Goal: Task Accomplishment & Management: Manage account settings

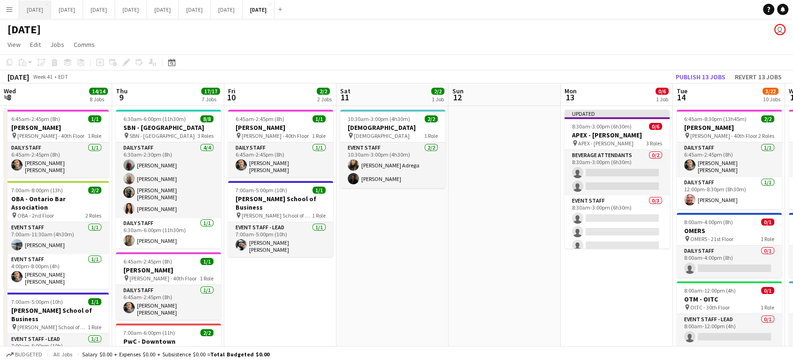
scroll to position [0, 353]
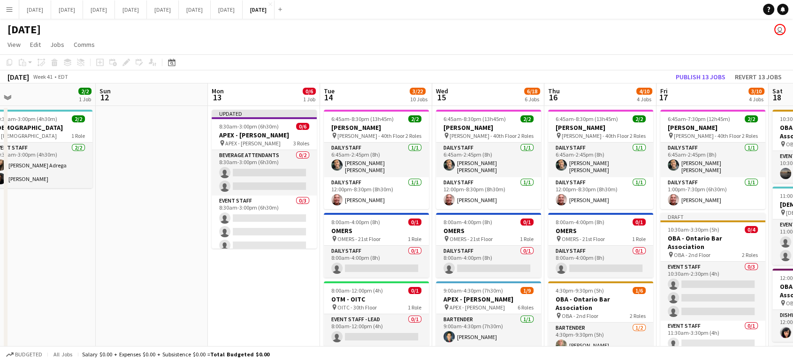
click at [5, 13] on button "Menu" at bounding box center [9, 9] width 19 height 19
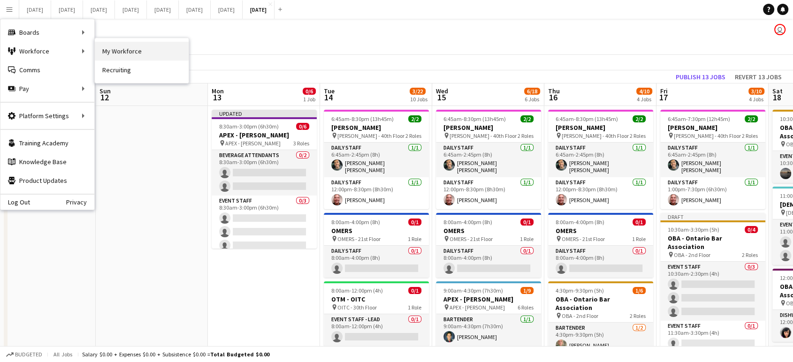
click at [123, 47] on link "My Workforce" at bounding box center [142, 51] width 94 height 19
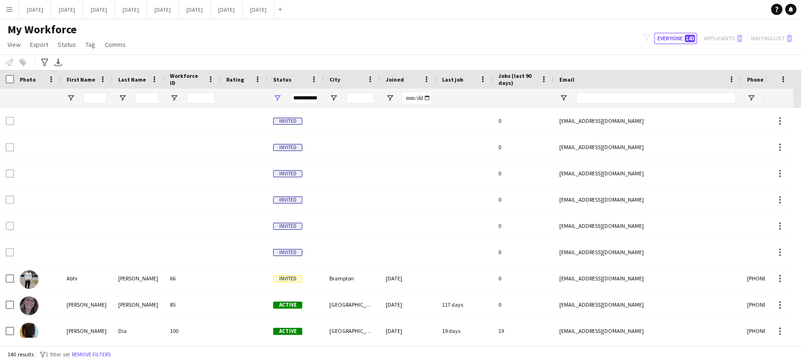
click at [15, 10] on button "Menu" at bounding box center [9, 9] width 19 height 19
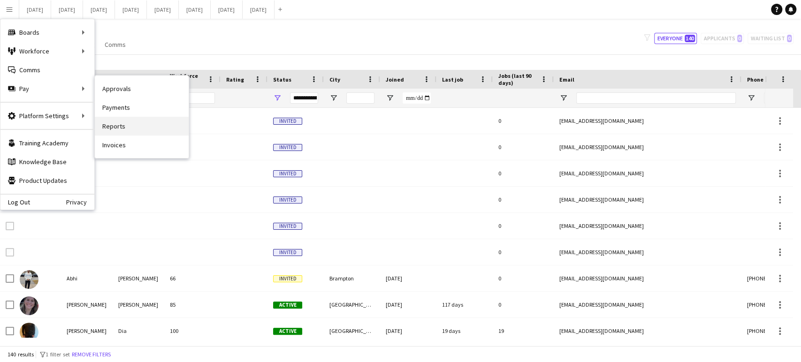
click at [114, 128] on link "Reports" at bounding box center [142, 126] width 94 height 19
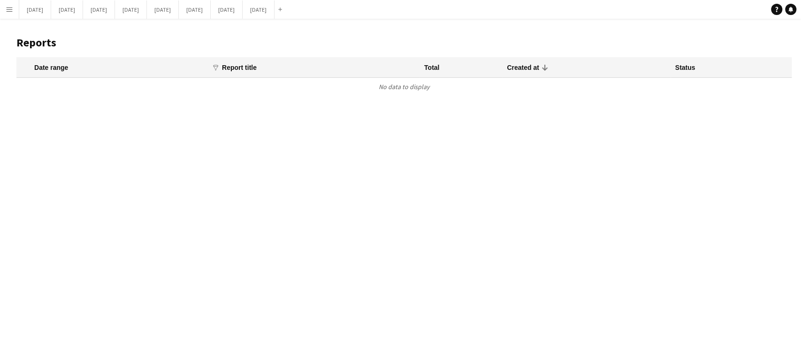
click at [13, 8] on button "Menu" at bounding box center [9, 9] width 19 height 19
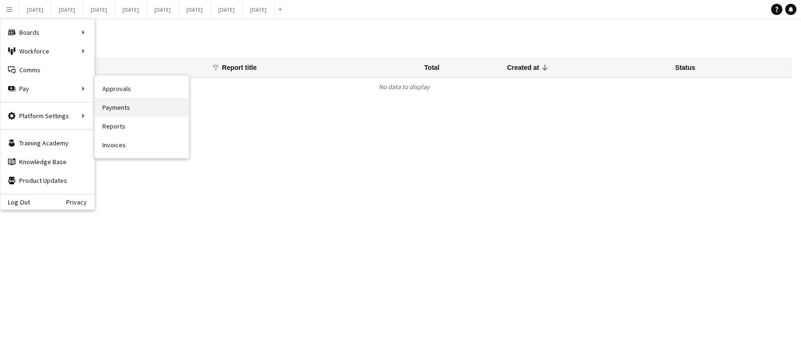
click at [110, 108] on link "Payments" at bounding box center [142, 107] width 94 height 19
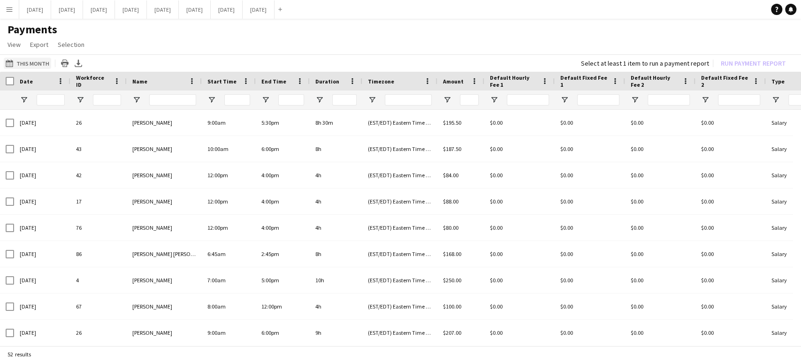
click at [40, 67] on button "This Month This Month" at bounding box center [27, 63] width 47 height 11
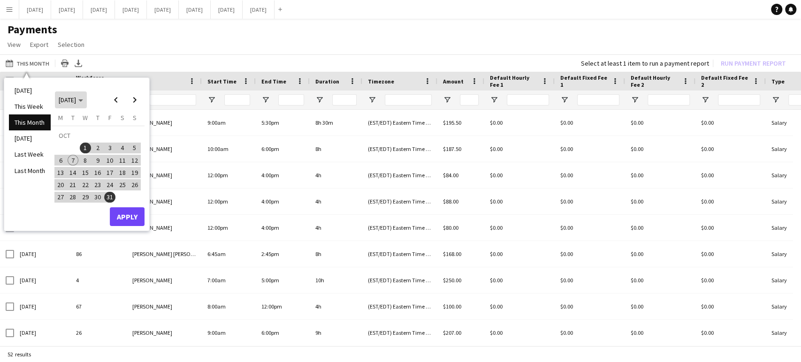
click at [83, 100] on polygon "Choose month and year" at bounding box center [80, 101] width 5 height 2
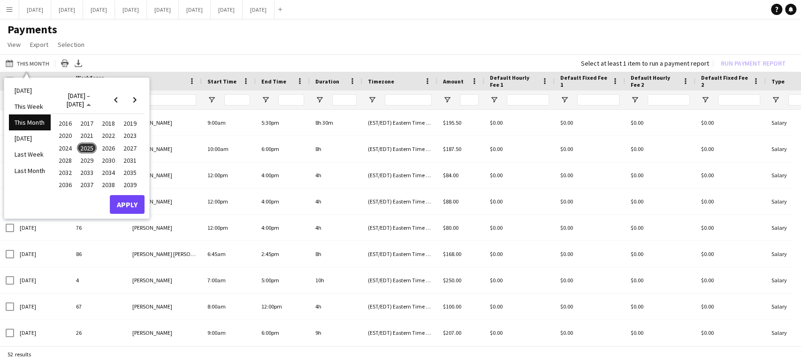
click at [86, 149] on span "2025" at bounding box center [86, 148] width 19 height 11
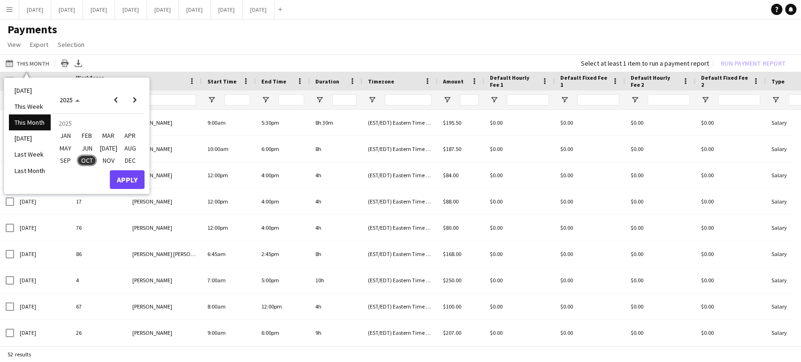
click at [64, 162] on span "SEP" at bounding box center [64, 160] width 19 height 11
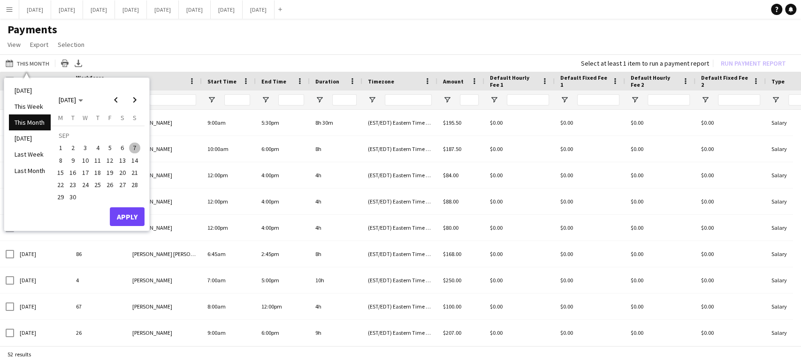
click at [61, 147] on span "1" at bounding box center [60, 148] width 11 height 11
click at [75, 196] on span "30" at bounding box center [73, 197] width 11 height 11
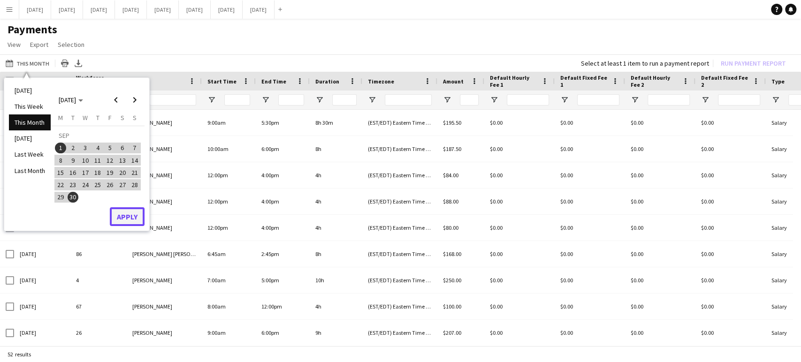
click at [126, 215] on button "Apply" at bounding box center [127, 216] width 35 height 19
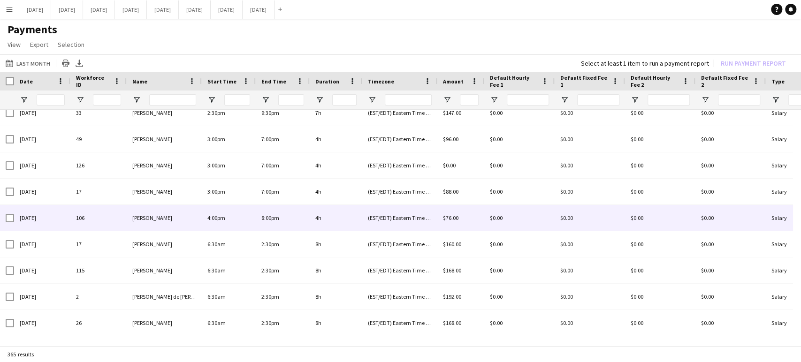
scroll to position [4120, 0]
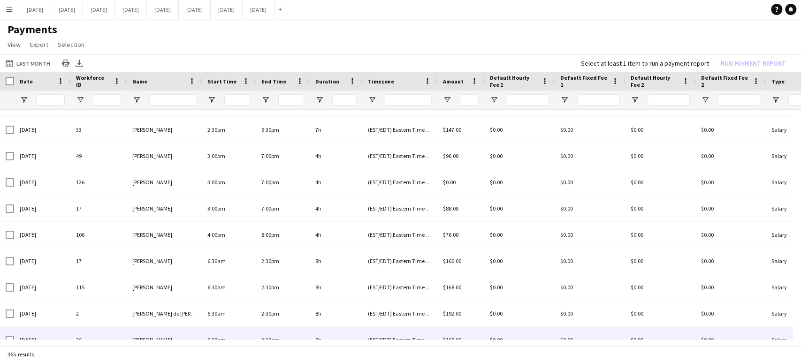
drag, startPoint x: 382, startPoint y: 340, endPoint x: 392, endPoint y: 336, distance: 11.2
click at [392, 336] on div "Date Workforce ID Name 28" at bounding box center [400, 210] width 801 height 276
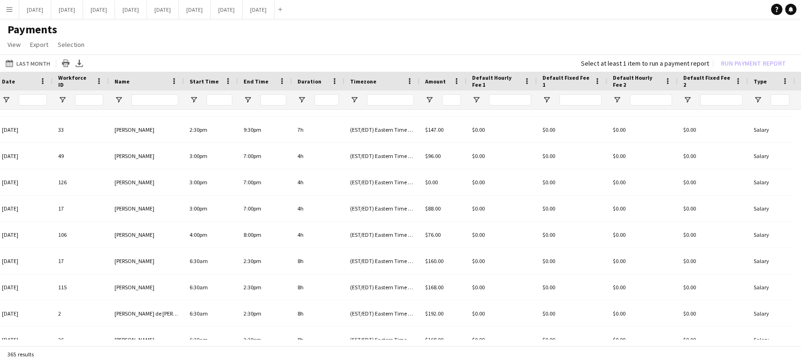
scroll to position [0, 23]
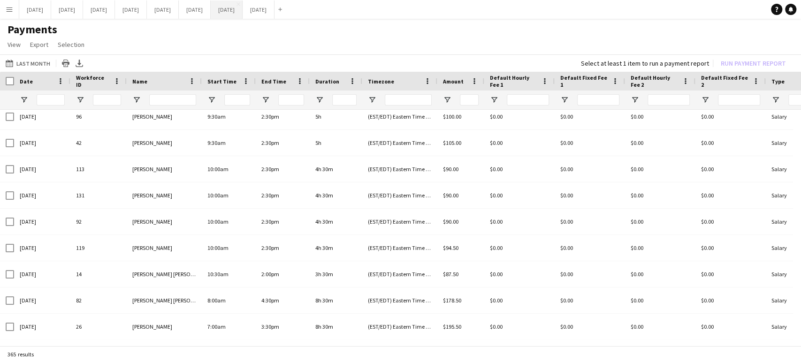
click at [243, 14] on button "[DATE] Close" at bounding box center [227, 9] width 32 height 18
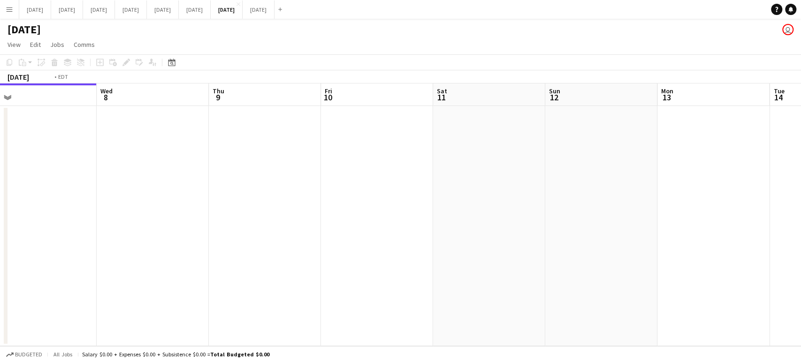
drag, startPoint x: 255, startPoint y: 187, endPoint x: 109, endPoint y: 243, distance: 156.5
click at [118, 247] on app-calendar-viewport "Fri 3 Sat 4 Sun 5 Mon 6 Tue 7 Wed 8 Thu 9 Fri 10 Sat 11 Sun 12 Mon 13 Tue 14 We…" at bounding box center [400, 215] width 801 height 263
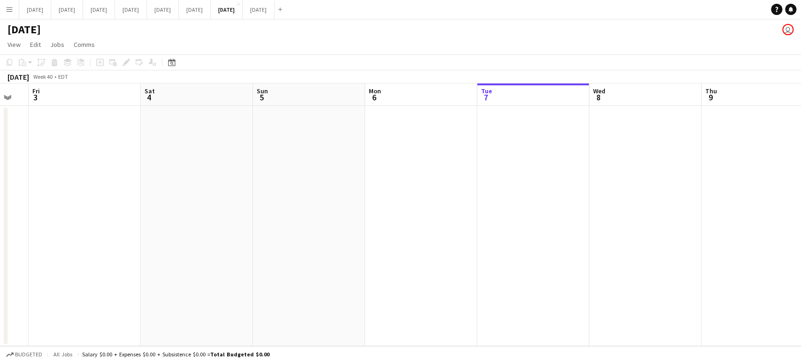
drag, startPoint x: 510, startPoint y: 178, endPoint x: 796, endPoint y: 200, distance: 286.7
click at [793, 199] on app-calendar-viewport "Wed 1 Thu 2 Fri 3 Sat 4 Sun 5 Mon 6 Tue 7 Wed 8 Thu 9 Fri 10 Sat 11 Sun 12 Mon …" at bounding box center [400, 215] width 801 height 263
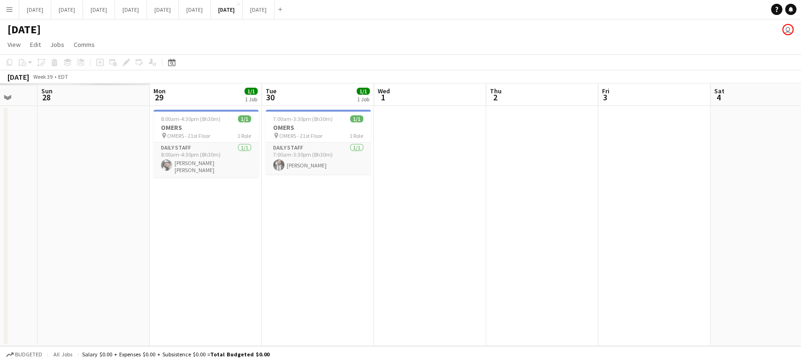
drag, startPoint x: 356, startPoint y: 181, endPoint x: 785, endPoint y: 189, distance: 428.7
click at [793, 188] on html "Menu Boards Boards Boards All jobs Status Workforce Workforce My Workforce Recr…" at bounding box center [400, 181] width 801 height 362
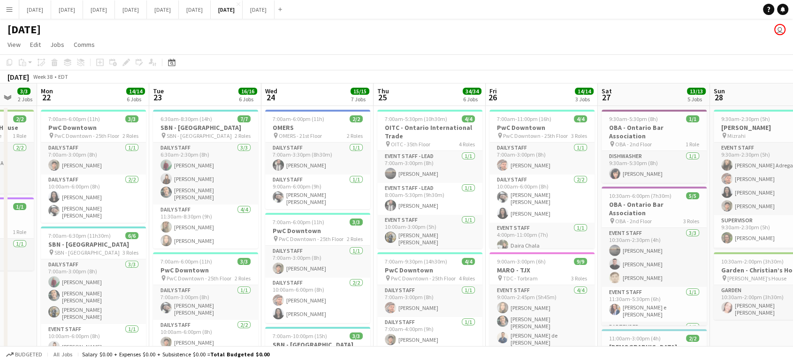
drag, startPoint x: 232, startPoint y: 188, endPoint x: 800, endPoint y: 179, distance: 568.1
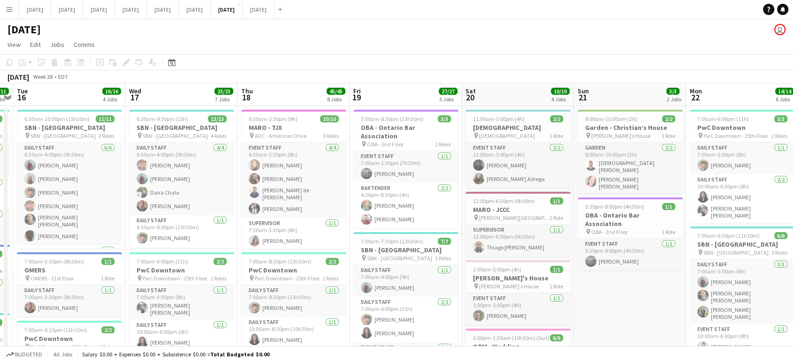
drag, startPoint x: 97, startPoint y: 270, endPoint x: 634, endPoint y: 230, distance: 538.5
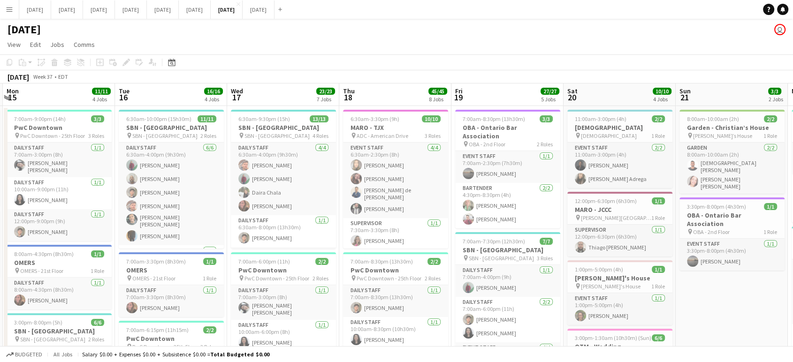
drag, startPoint x: 84, startPoint y: 238, endPoint x: 187, endPoint y: 245, distance: 102.6
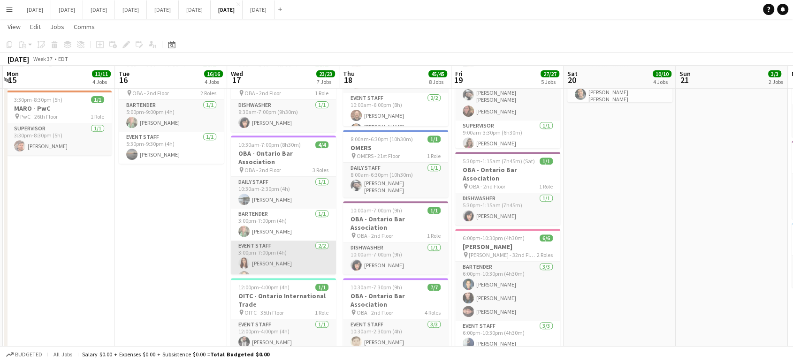
click at [278, 250] on app-card-role "Event Staff [DATE] 3:00pm-7:00pm (4h) [PERSON_NAME] [PERSON_NAME]" at bounding box center [283, 264] width 105 height 46
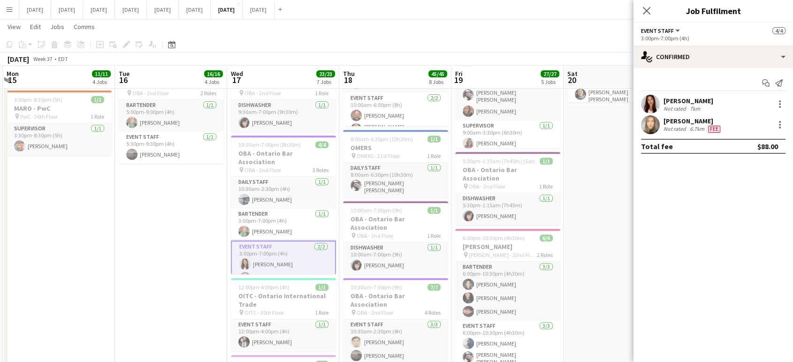
click at [699, 103] on div "[PERSON_NAME]" at bounding box center [689, 101] width 50 height 8
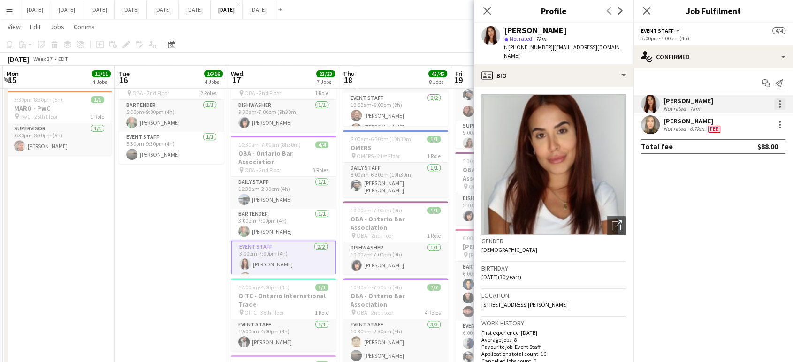
click at [783, 105] on div at bounding box center [780, 104] width 11 height 11
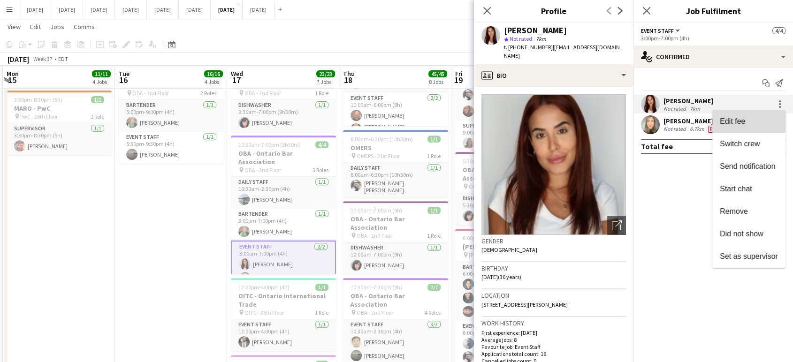
click at [749, 122] on span "Edit fee" at bounding box center [749, 121] width 58 height 8
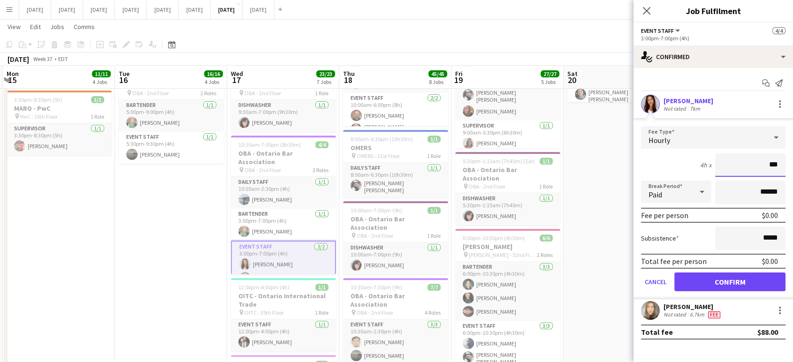
type input "**"
type input "******"
click at [751, 281] on button "Confirm" at bounding box center [730, 282] width 111 height 19
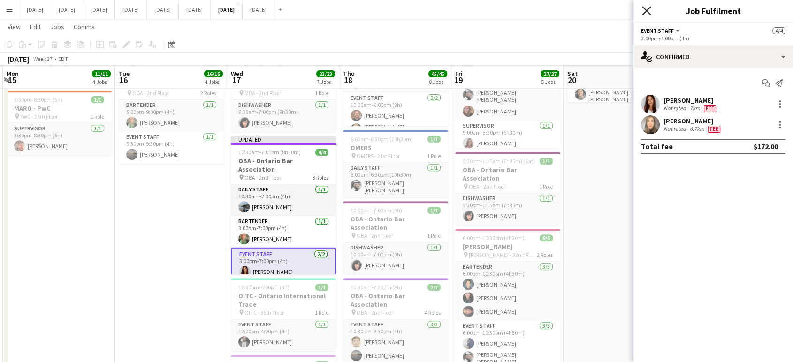
click at [651, 10] on icon "Close pop-in" at bounding box center [646, 10] width 9 height 9
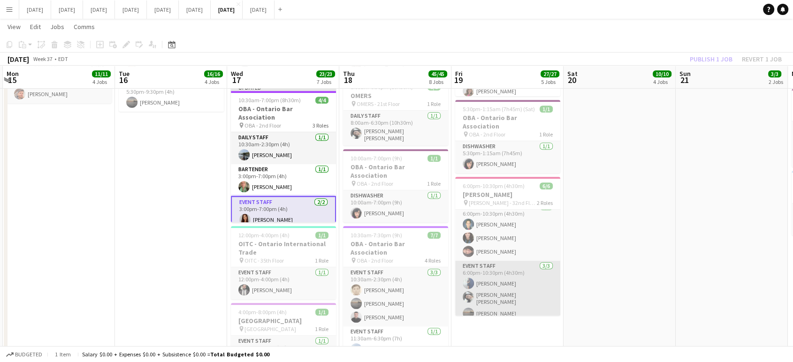
scroll to position [12, 0]
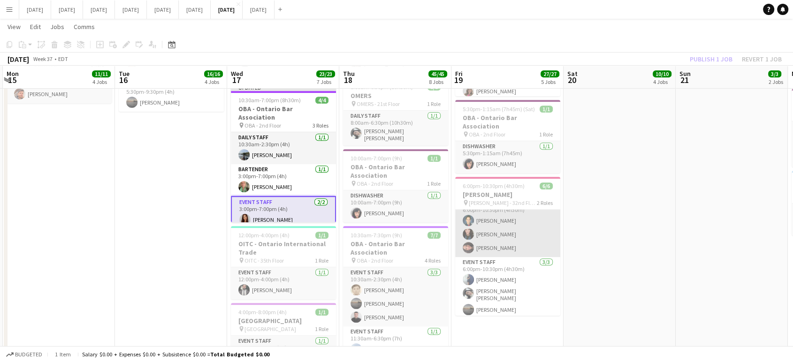
click at [521, 221] on app-card-role "Bartender [DATE] 6:00pm-10:30pm (4h30m) [PERSON_NAME] [PERSON_NAME] [PERSON_NAM…" at bounding box center [507, 227] width 105 height 59
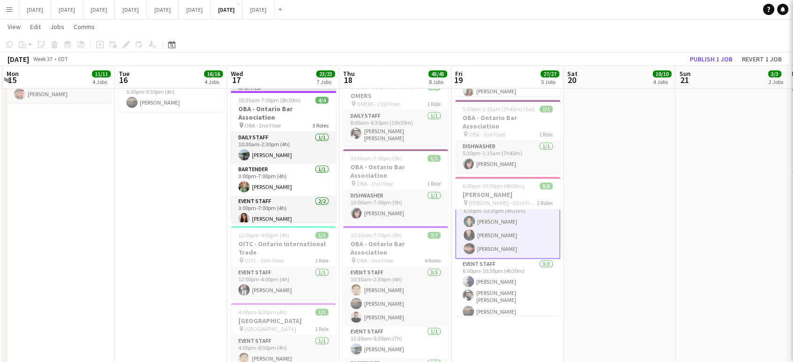
scroll to position [13, 0]
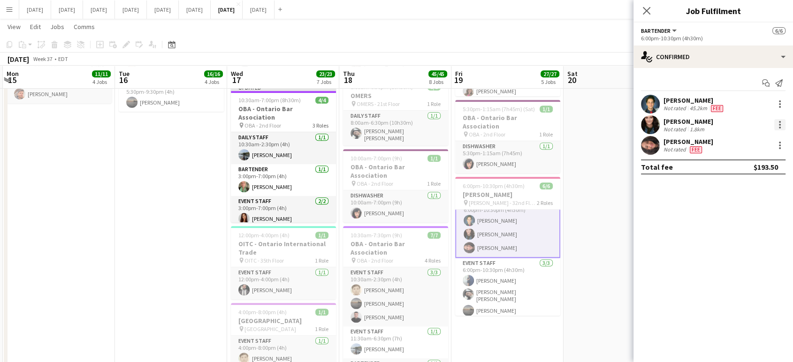
click at [783, 123] on div at bounding box center [780, 124] width 11 height 11
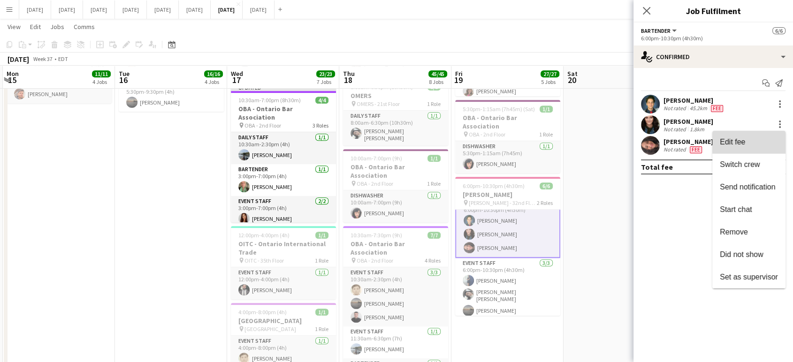
click at [758, 147] on button "Edit fee" at bounding box center [749, 142] width 73 height 23
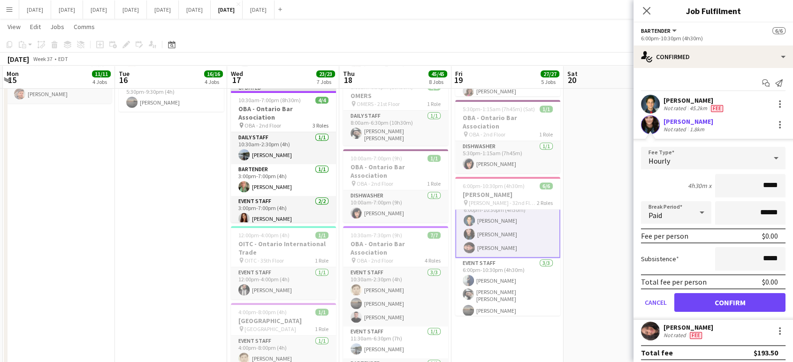
drag, startPoint x: 770, startPoint y: 184, endPoint x: 757, endPoint y: 189, distance: 14.0
click at [757, 189] on input "*****" at bounding box center [750, 185] width 70 height 23
type input "******"
click at [766, 303] on button "Confirm" at bounding box center [730, 302] width 111 height 19
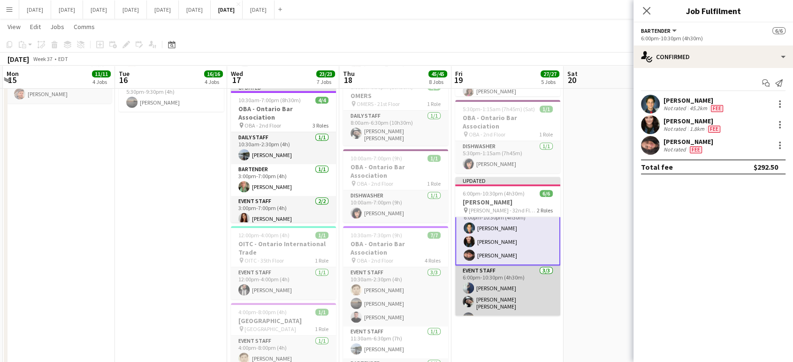
click at [528, 281] on app-card-role "Event Staff [DATE] 6:00pm-10:30pm (4h30m) [PERSON_NAME] [PERSON_NAME] [PERSON_N…" at bounding box center [507, 297] width 105 height 62
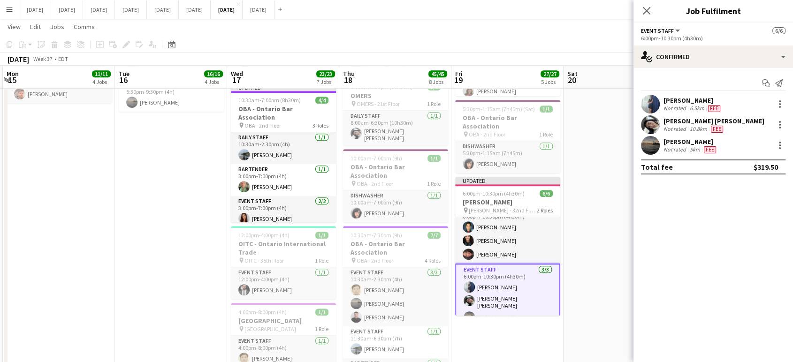
scroll to position [12, 0]
click at [777, 108] on div at bounding box center [780, 104] width 11 height 11
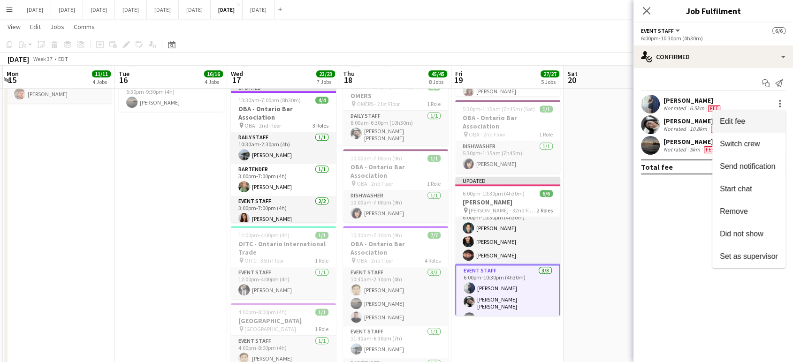
click at [766, 124] on span "Edit fee" at bounding box center [749, 121] width 58 height 8
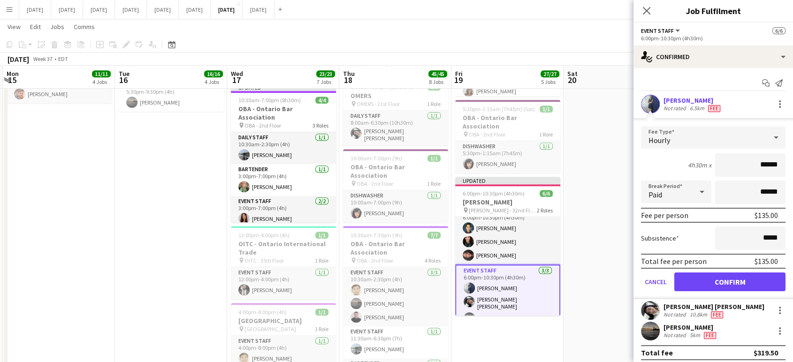
scroll to position [4, 0]
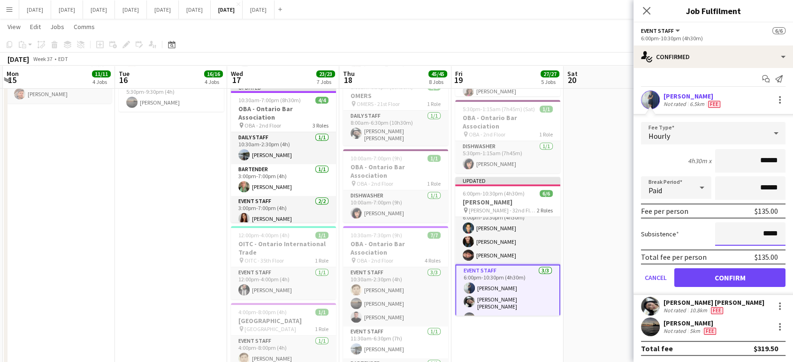
drag, startPoint x: 772, startPoint y: 234, endPoint x: 758, endPoint y: 234, distance: 14.1
click at [758, 234] on input "*****" at bounding box center [750, 234] width 70 height 23
type input "******"
click at [754, 273] on button "Confirm" at bounding box center [730, 278] width 111 height 19
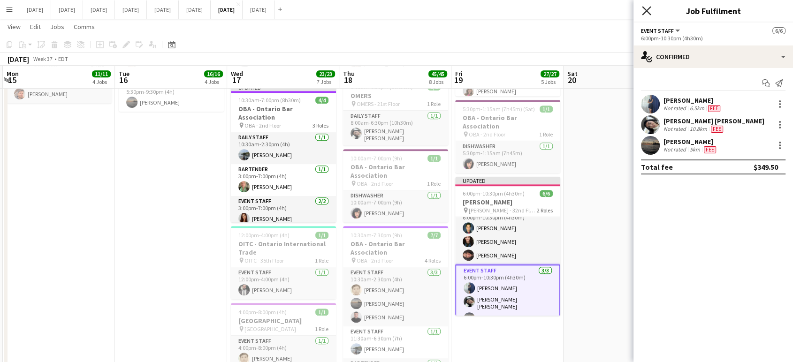
click at [645, 8] on icon "Close pop-in" at bounding box center [646, 10] width 9 height 9
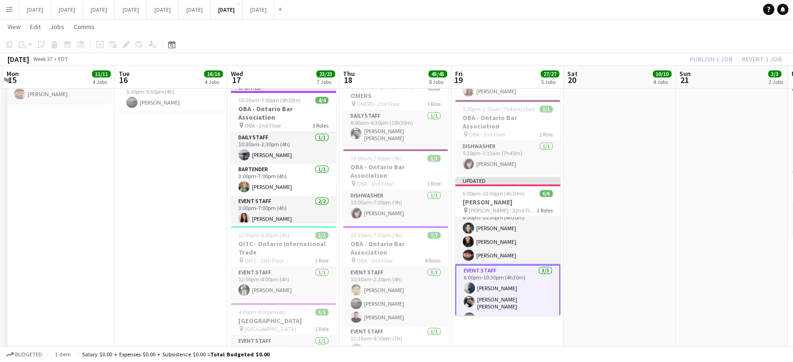
click at [622, 164] on app-date-cell "11:00am-3:00pm (4h) 2/2 [DEMOGRAPHIC_DATA] pin [DEMOGRAPHIC_DATA] 1 Role Event …" at bounding box center [620, 178] width 112 height 981
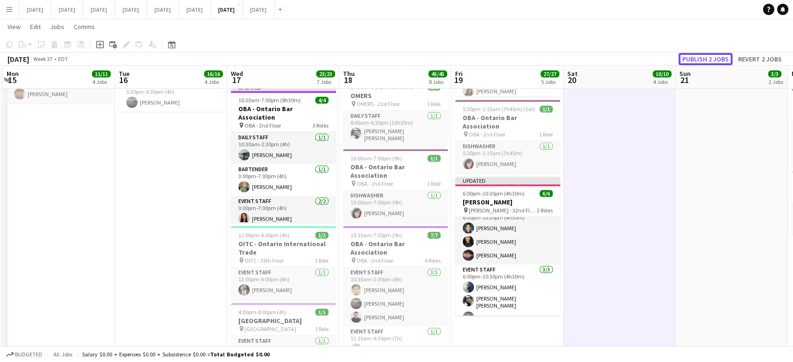
click at [701, 61] on button "Publish 2 jobs" at bounding box center [706, 59] width 54 height 12
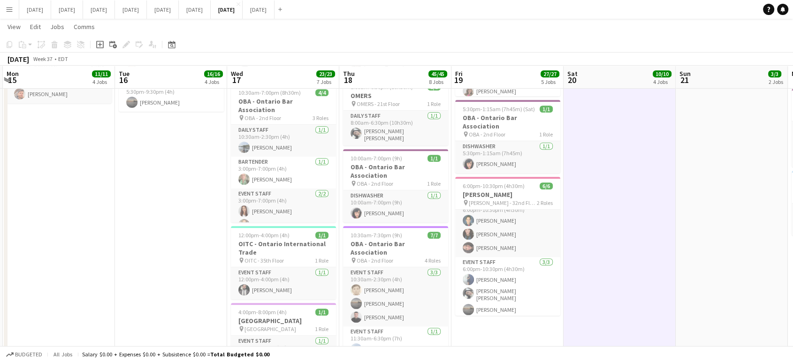
click at [14, 10] on button "Menu" at bounding box center [9, 9] width 19 height 19
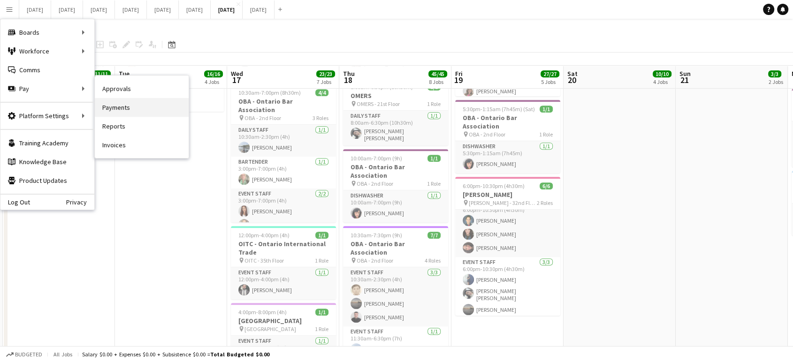
click at [119, 103] on link "Payments" at bounding box center [142, 107] width 94 height 19
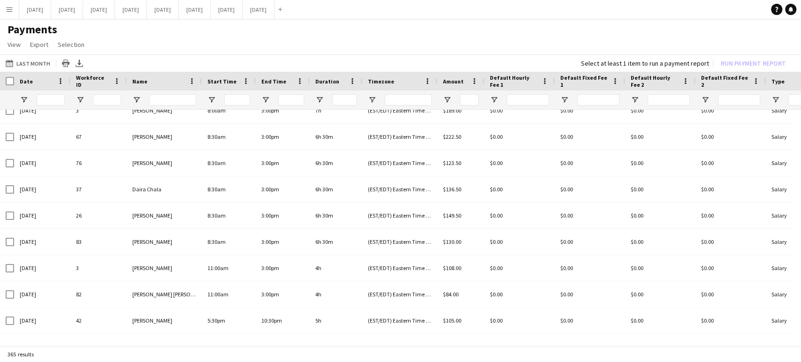
scroll to position [2869, 0]
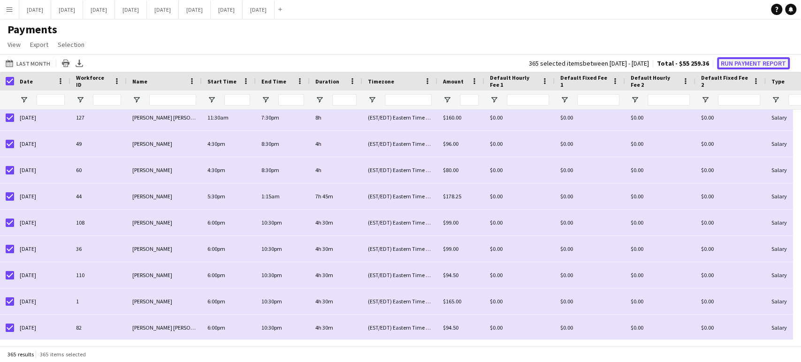
click at [768, 68] on button "Run Payment Report" at bounding box center [753, 63] width 73 height 12
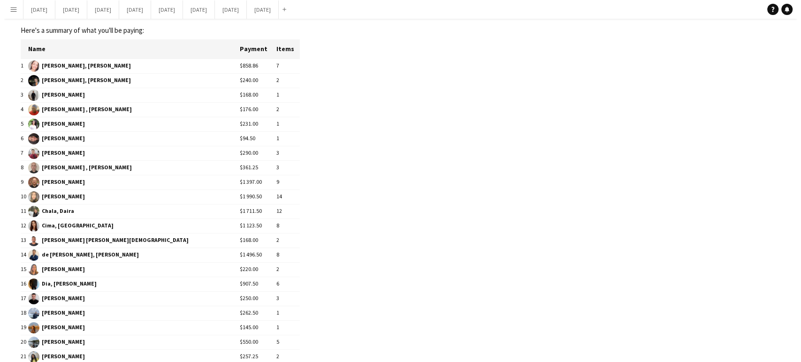
scroll to position [0, 0]
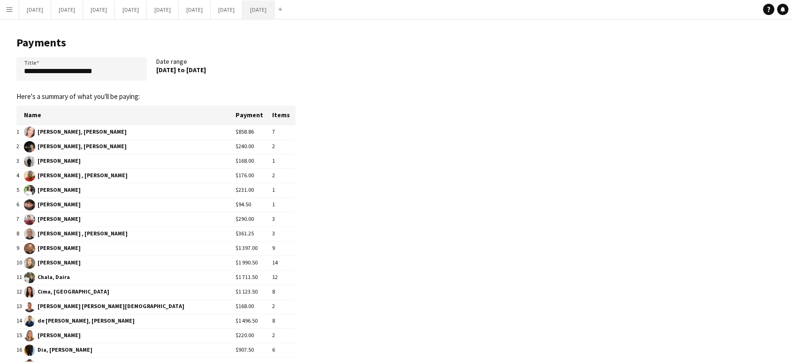
click at [275, 14] on button "[DATE] Close" at bounding box center [259, 9] width 32 height 18
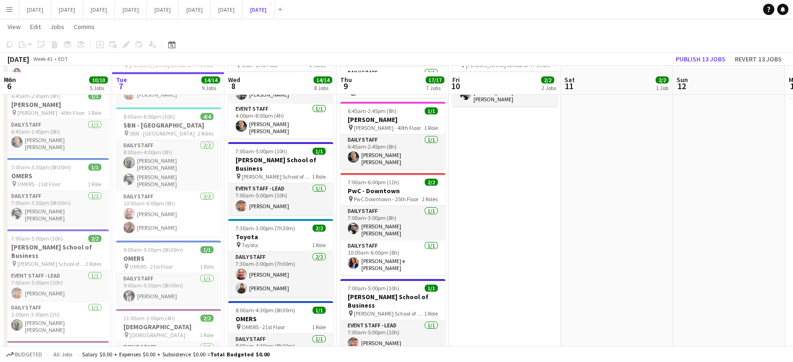
scroll to position [156, 0]
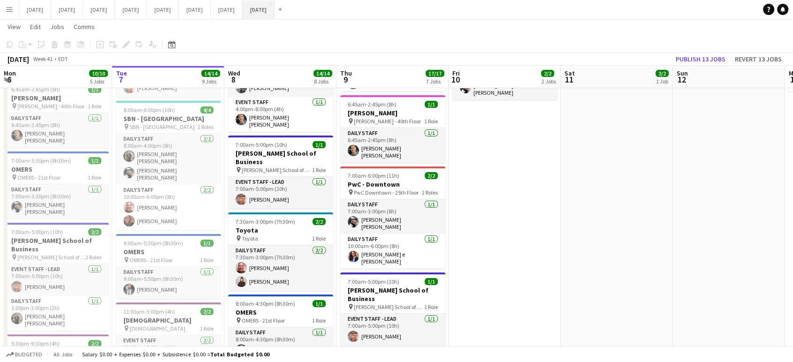
click at [275, 7] on button "[DATE] Close" at bounding box center [259, 9] width 32 height 18
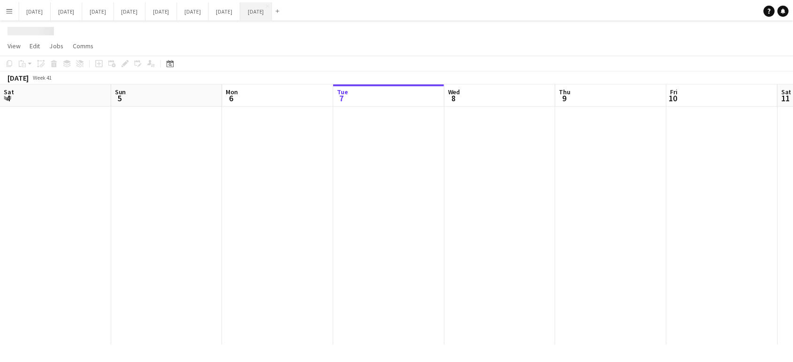
scroll to position [0, 224]
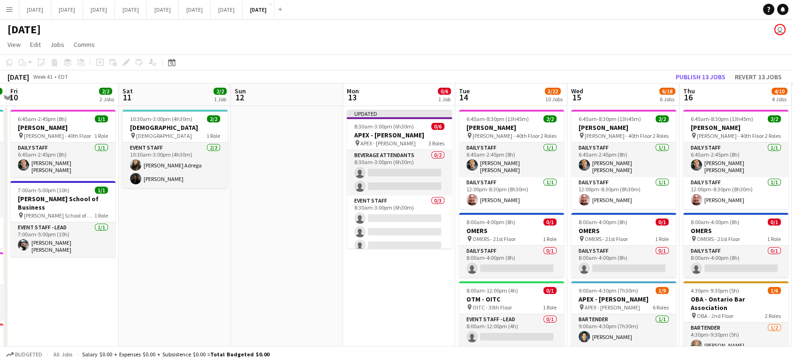
drag, startPoint x: 633, startPoint y: 247, endPoint x: 191, endPoint y: 283, distance: 444.1
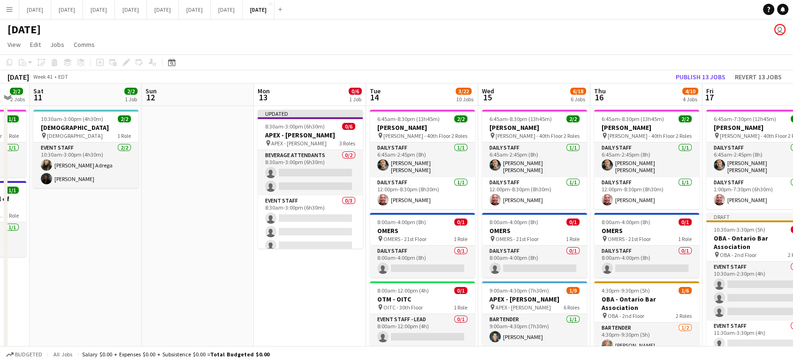
drag, startPoint x: 416, startPoint y: 288, endPoint x: 346, endPoint y: 277, distance: 70.8
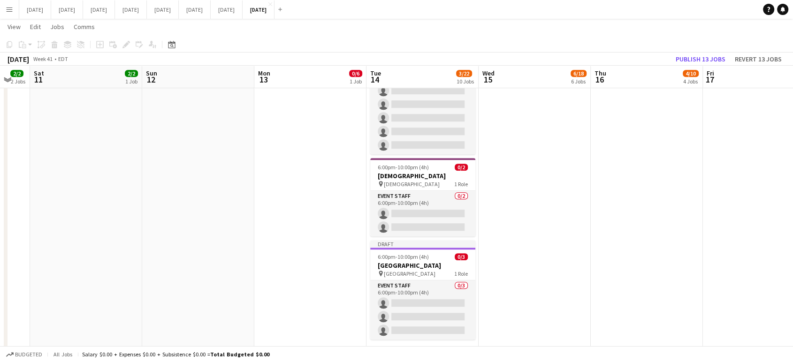
scroll to position [716, 0]
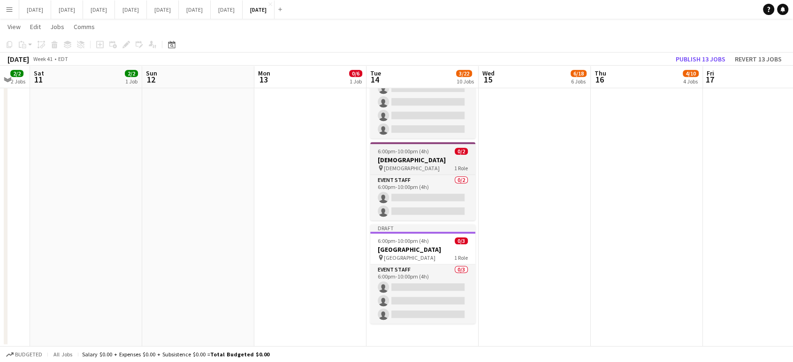
click at [424, 156] on h3 "[DEMOGRAPHIC_DATA]" at bounding box center [422, 160] width 105 height 8
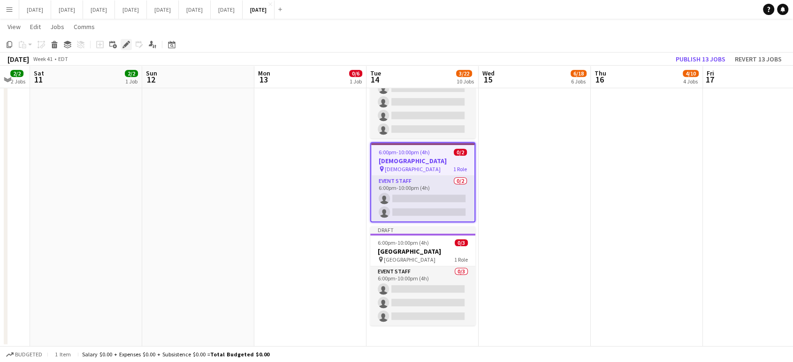
click at [130, 44] on div "Edit" at bounding box center [126, 44] width 11 height 11
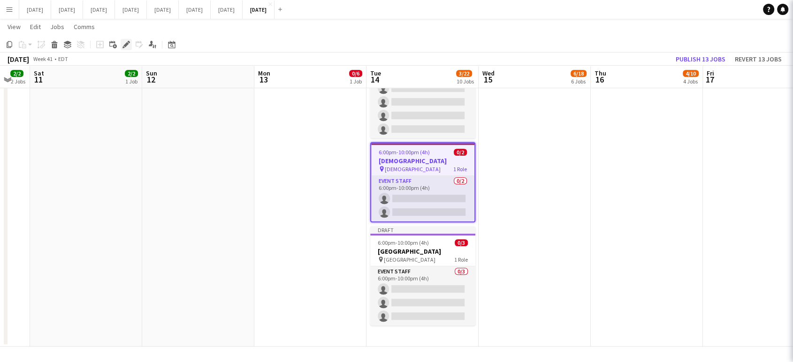
type input "**********"
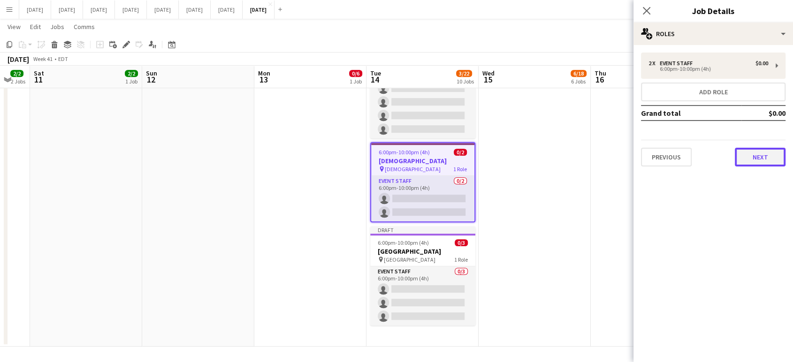
click at [767, 164] on button "Next" at bounding box center [760, 157] width 51 height 19
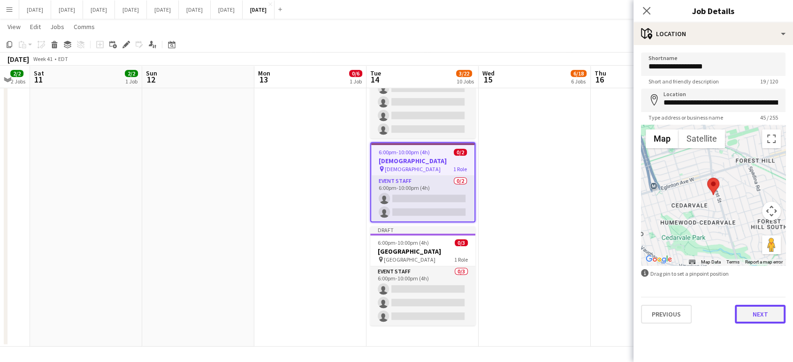
click at [773, 315] on button "Next" at bounding box center [760, 314] width 51 height 19
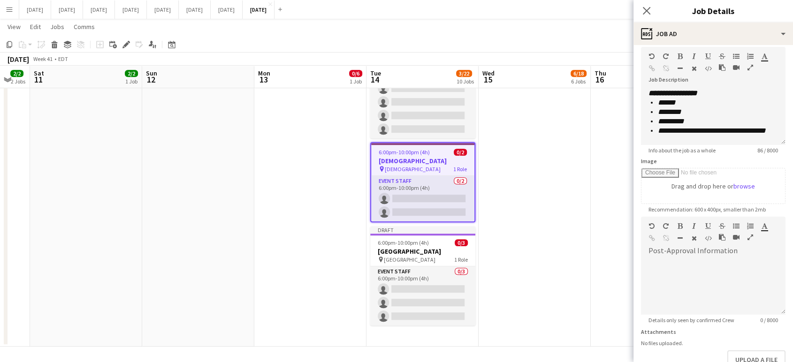
scroll to position [101, 0]
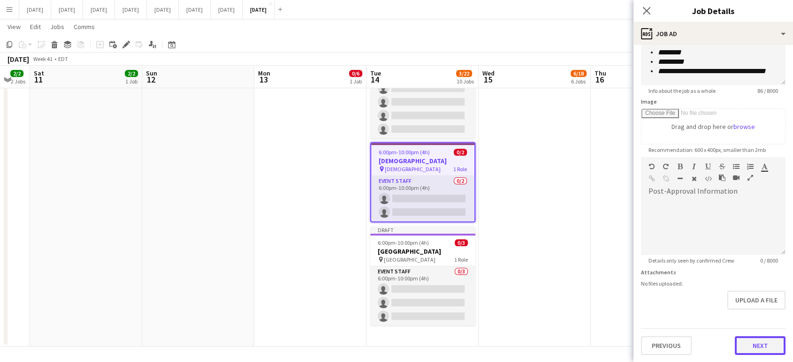
click at [767, 345] on button "Next" at bounding box center [760, 346] width 51 height 19
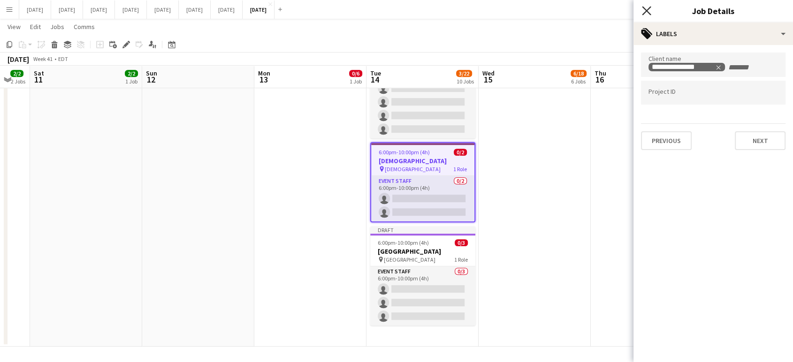
click at [649, 14] on icon "Close pop-in" at bounding box center [646, 10] width 9 height 9
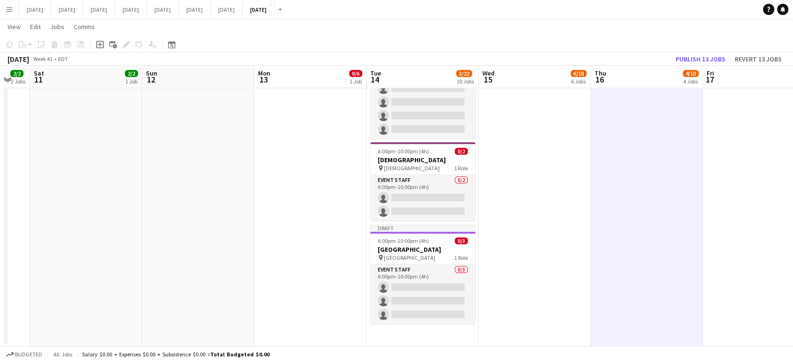
scroll to position [0, 306]
